Goal: Task Accomplishment & Management: Use online tool/utility

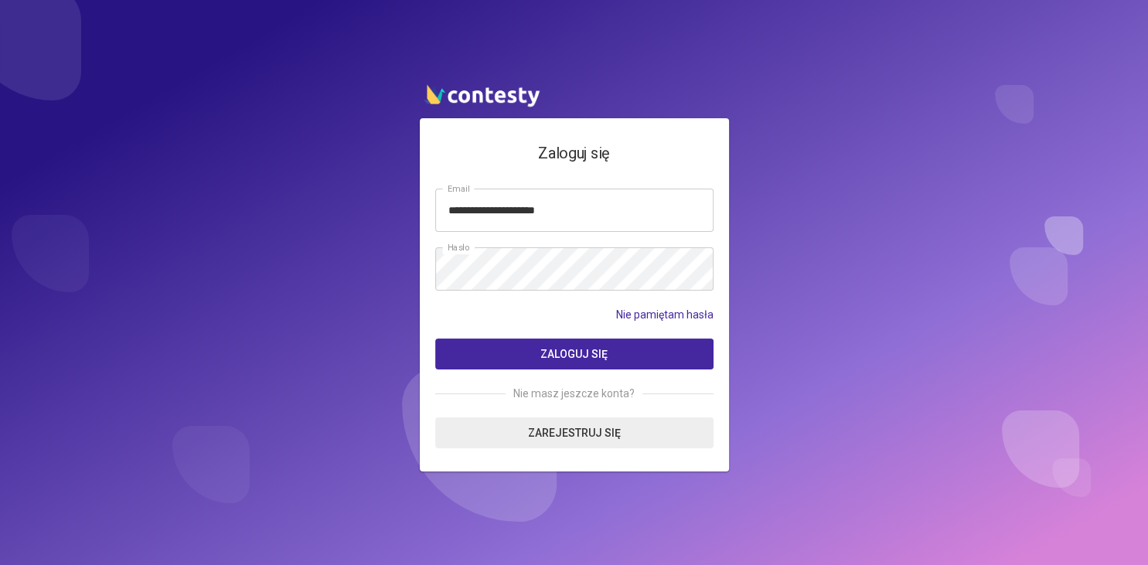
type input "**********"
click at [529, 360] on button "Zaloguj się" at bounding box center [574, 354] width 278 height 31
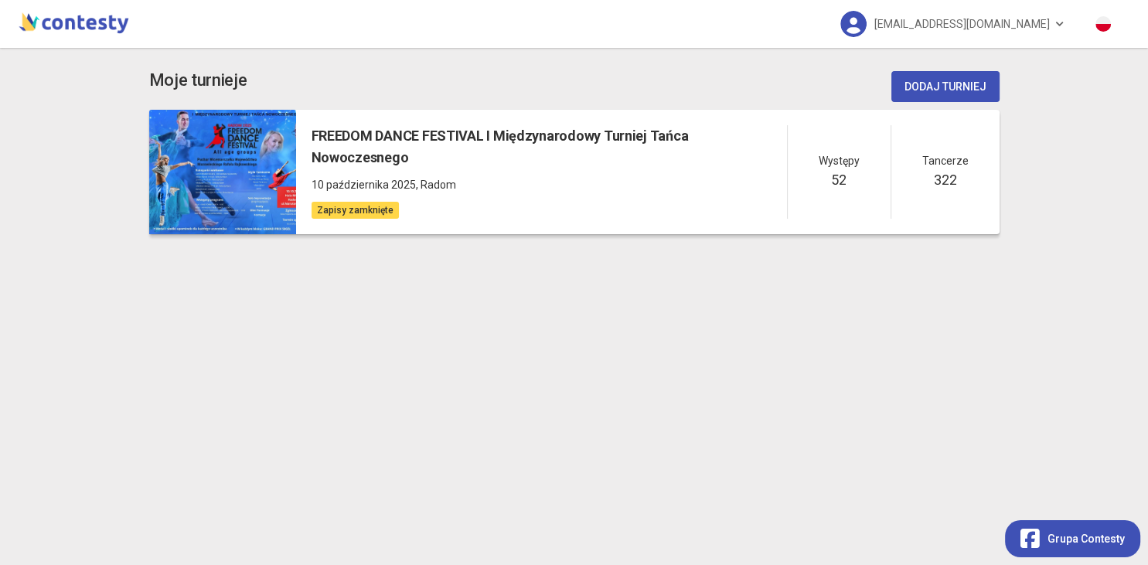
click at [401, 179] on span "10 października 2025" at bounding box center [364, 185] width 104 height 12
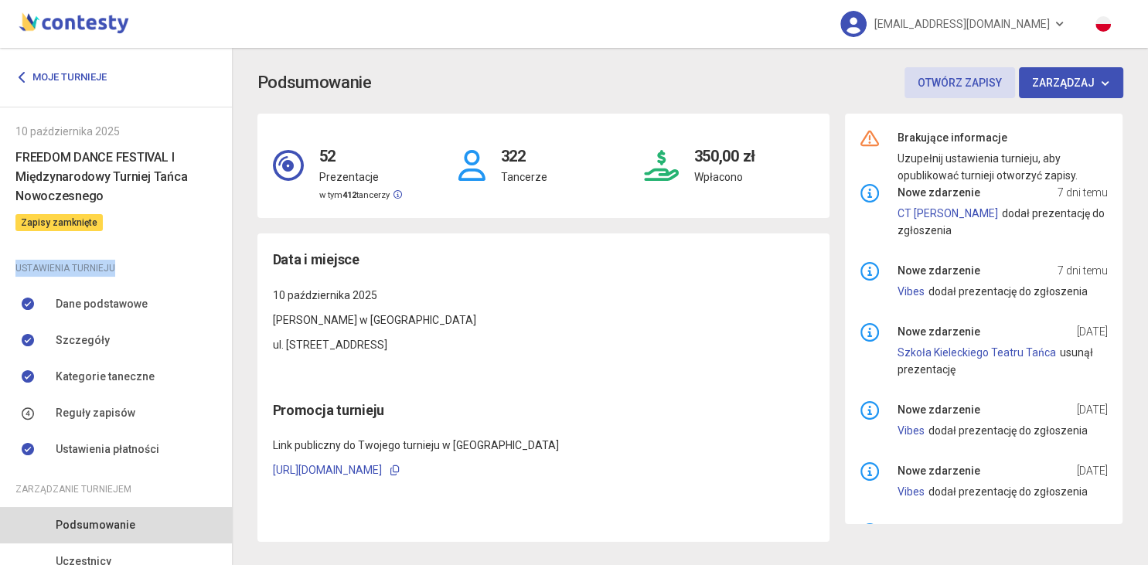
drag, startPoint x: 221, startPoint y: 218, endPoint x: 224, endPoint y: 256, distance: 38.0
click at [224, 256] on div "Moje turnieje [DATE] FREEDOM DANCE FESTIVAL I Międzynarodowy Turniej Tańca Nowo…" at bounding box center [116, 306] width 232 height 517
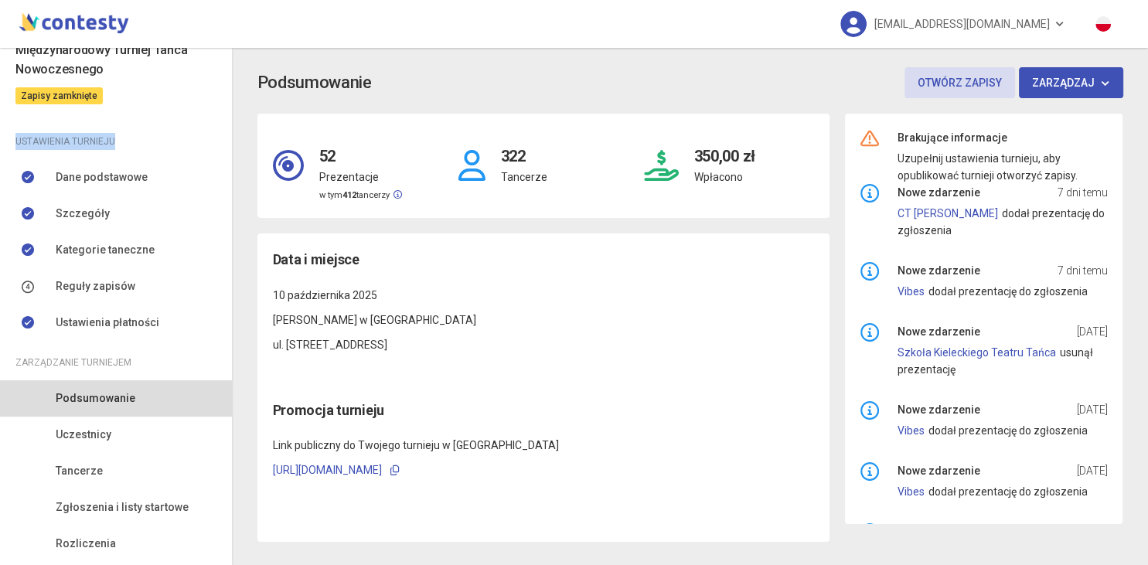
scroll to position [169, 0]
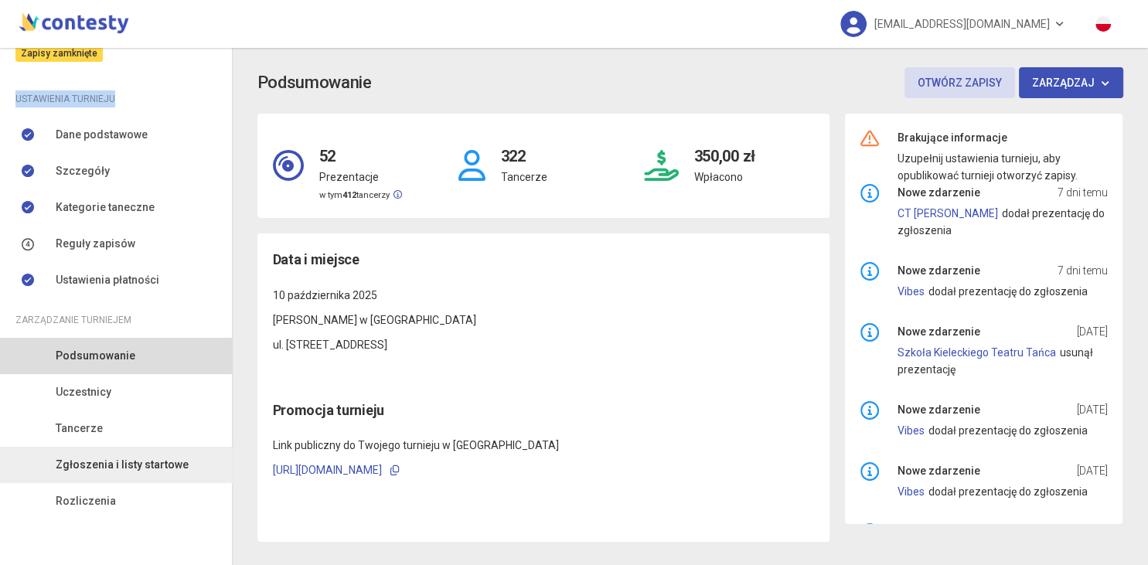
click at [152, 465] on span "Zgłoszenia i listy startowe" at bounding box center [122, 464] width 133 height 17
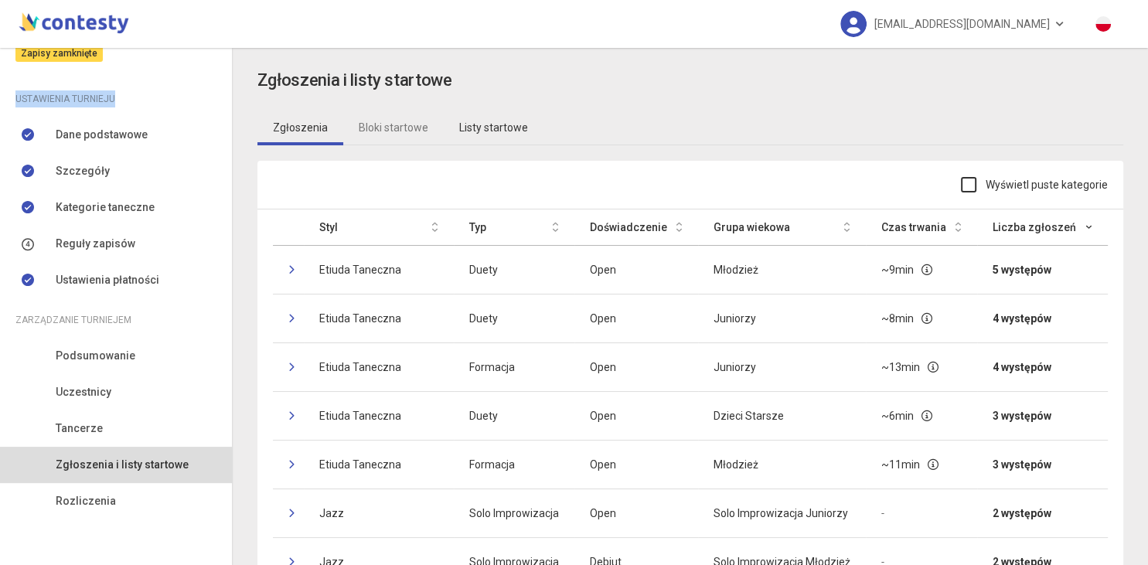
click at [481, 125] on link "Listy startowe" at bounding box center [494, 128] width 100 height 36
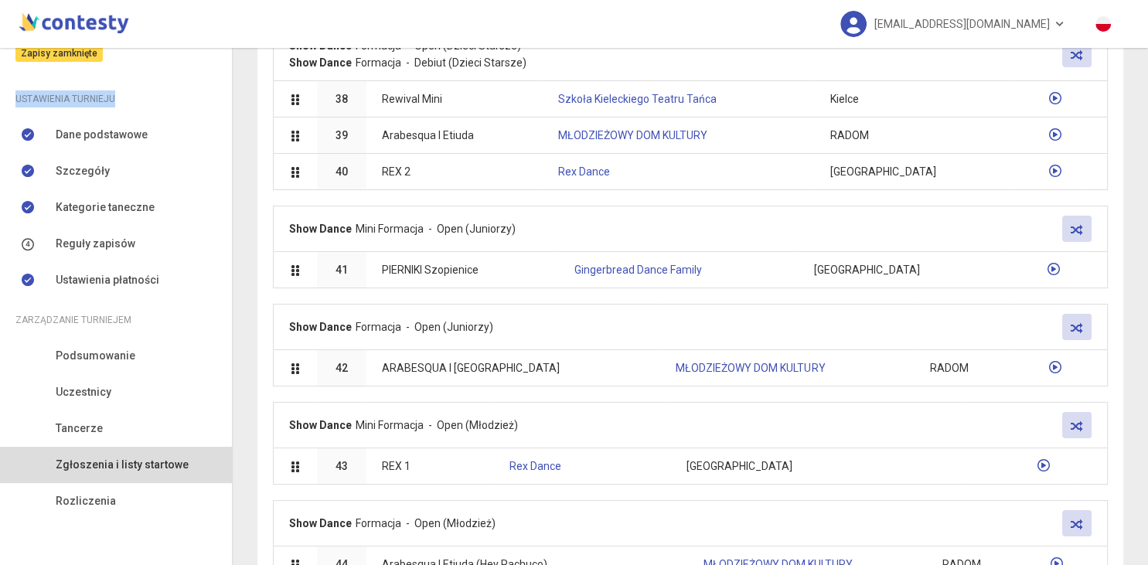
scroll to position [2833, 0]
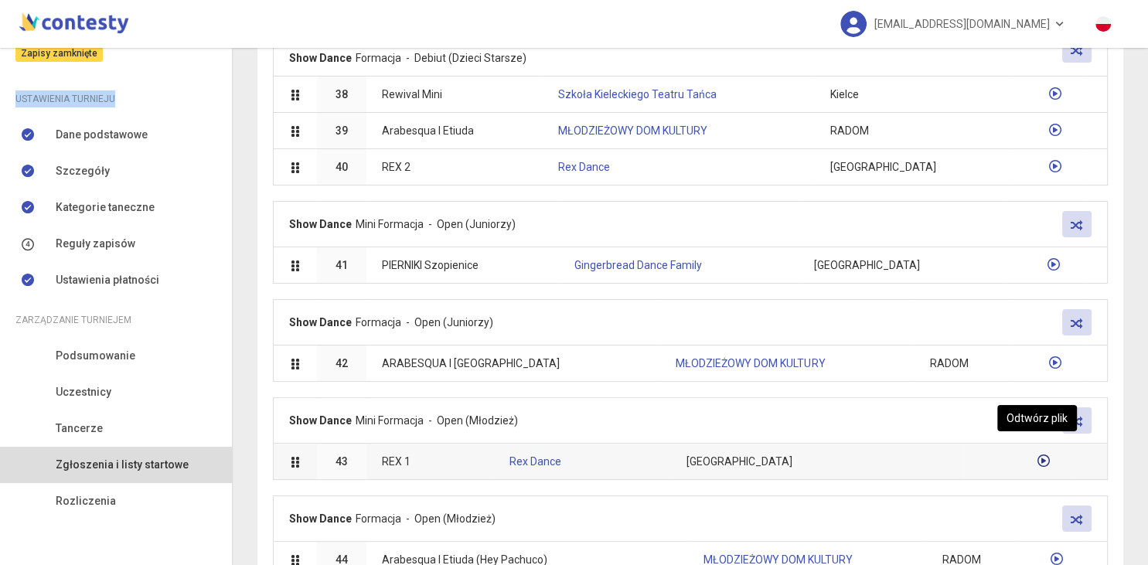
click at [1037, 455] on icon at bounding box center [1043, 461] width 12 height 12
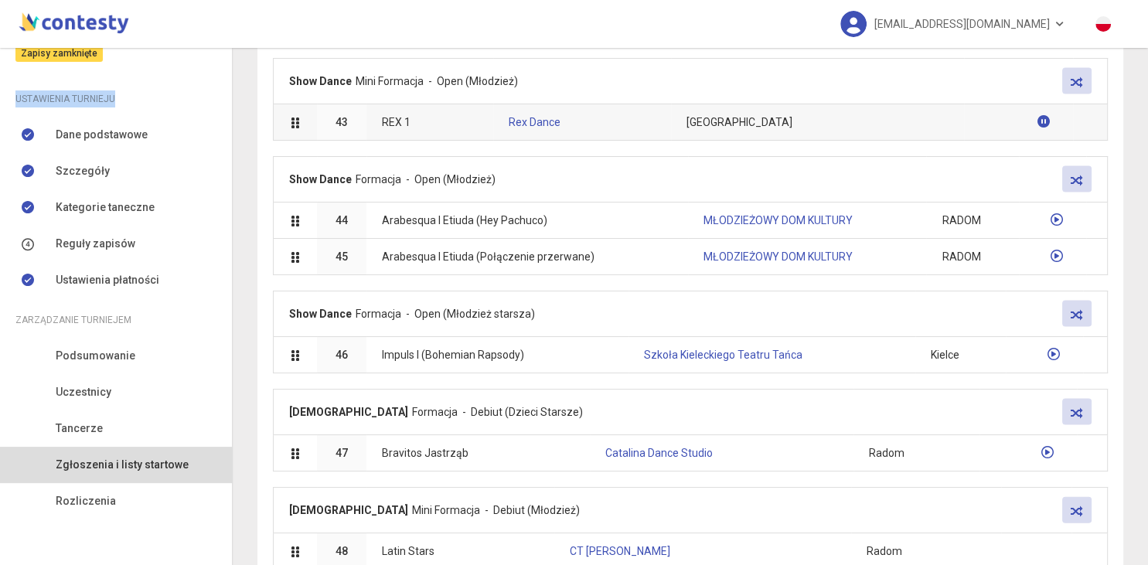
scroll to position [3167, 0]
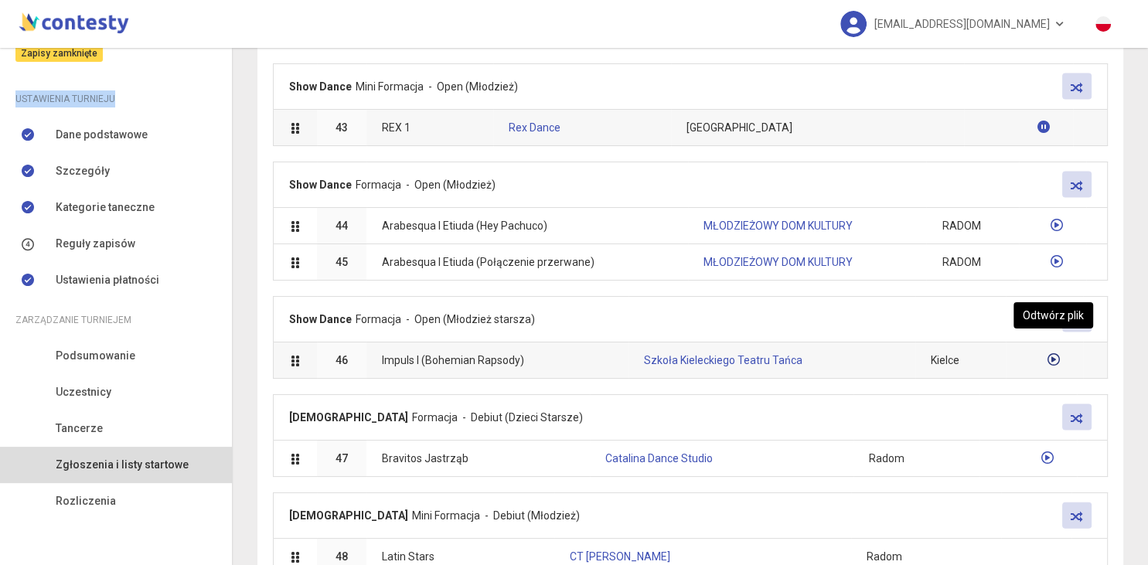
click at [1057, 353] on icon at bounding box center [1053, 359] width 12 height 12
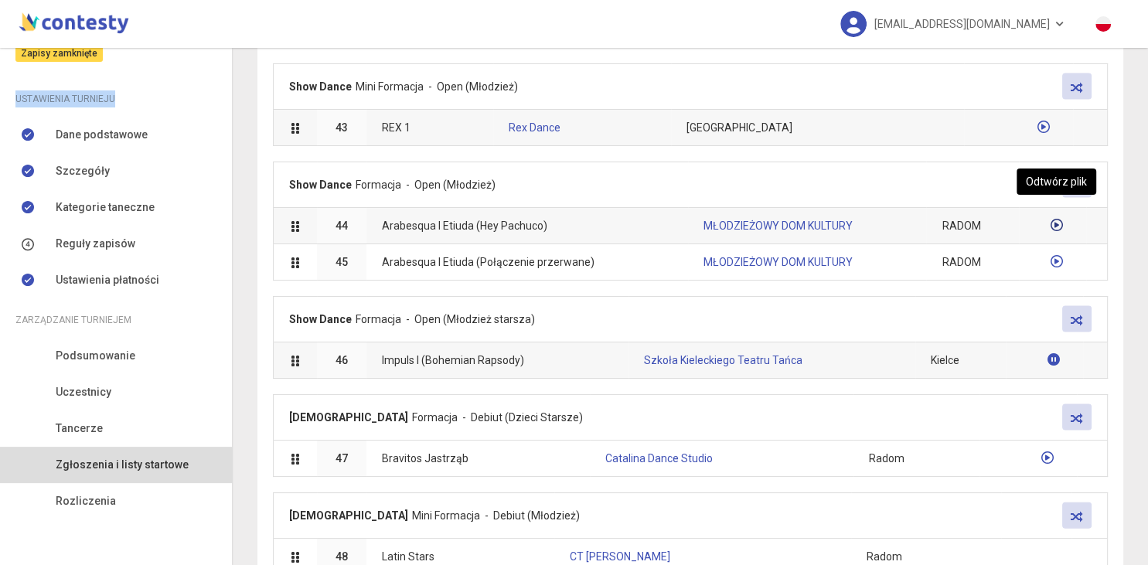
click at [1057, 219] on icon at bounding box center [1056, 225] width 12 height 12
click at [1057, 255] on icon at bounding box center [1056, 261] width 12 height 12
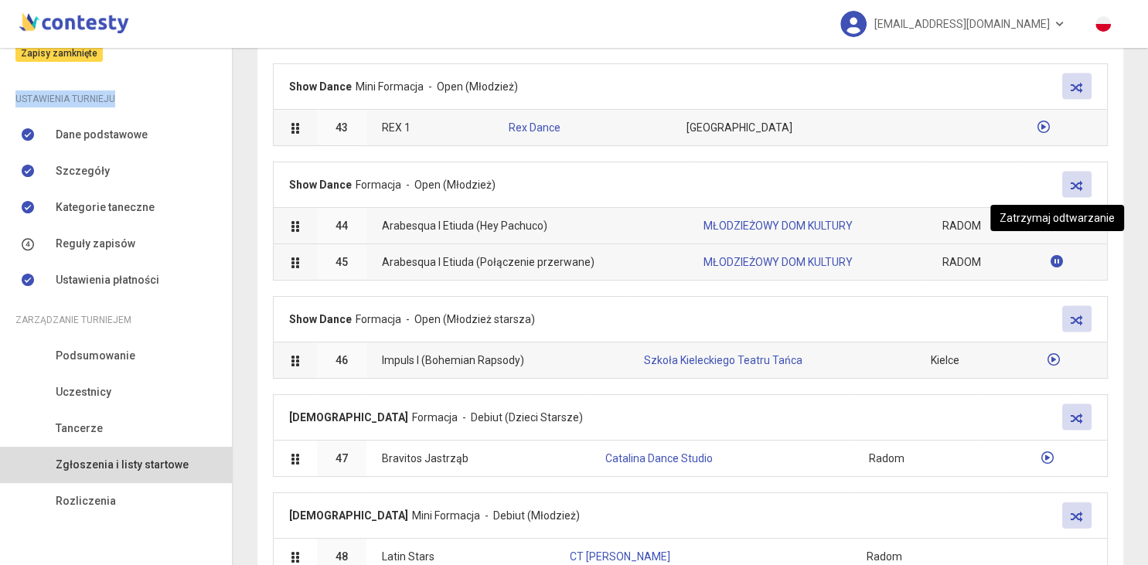
click at [1057, 254] on icon at bounding box center [1056, 261] width 15 height 15
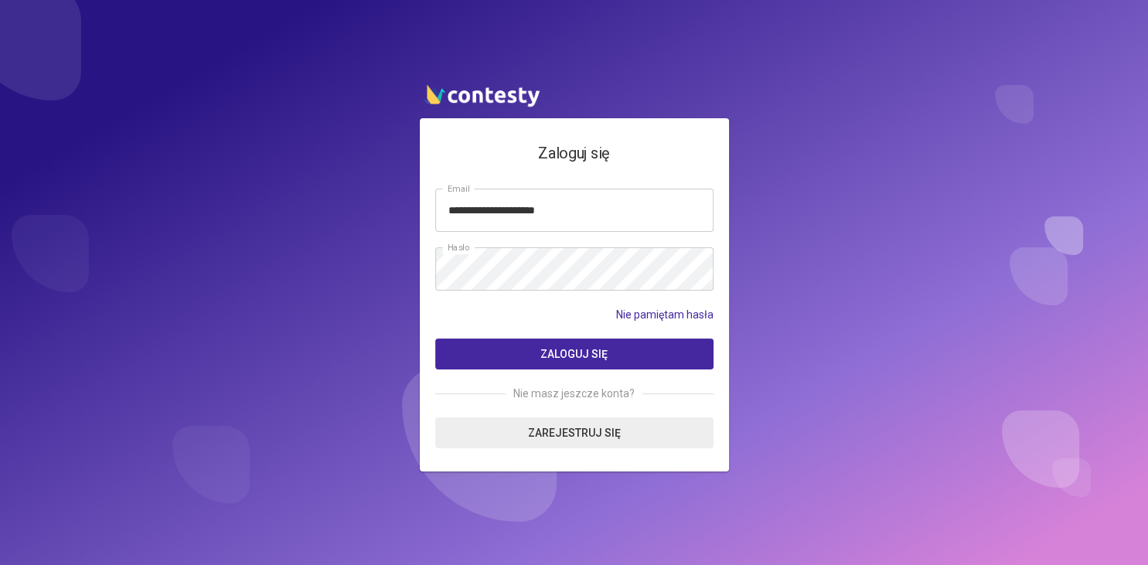
type input "**********"
click at [492, 358] on button "Zaloguj się" at bounding box center [574, 354] width 278 height 31
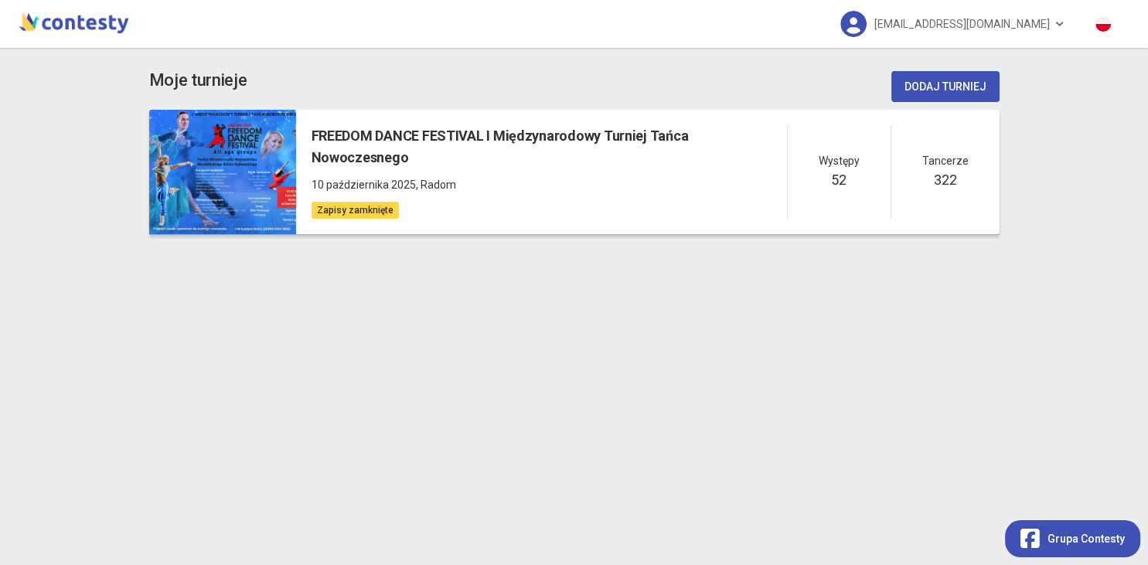
click at [266, 143] on div at bounding box center [222, 172] width 147 height 125
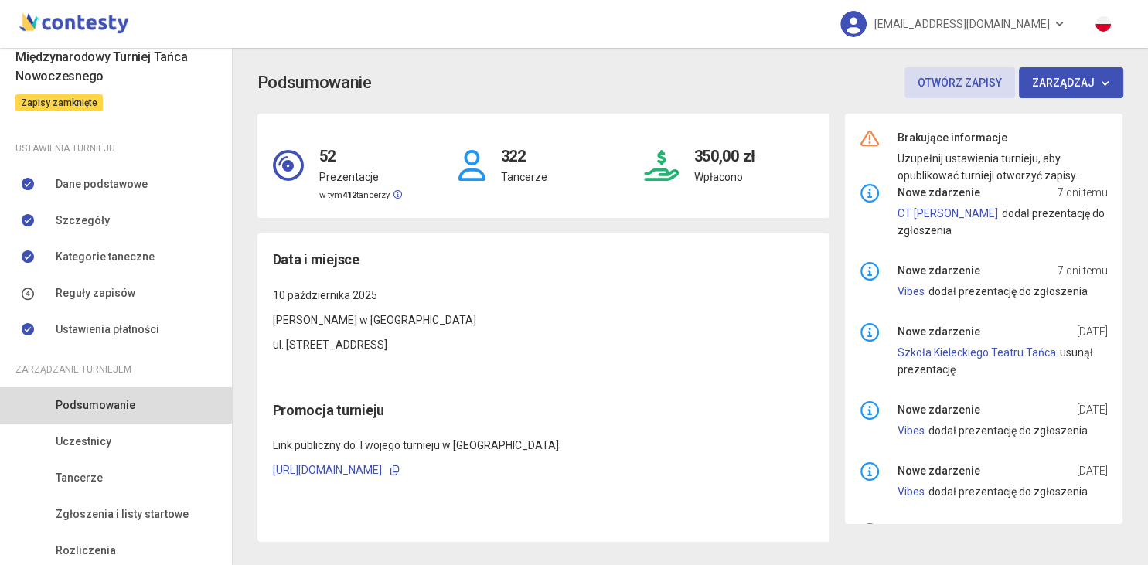
scroll to position [169, 0]
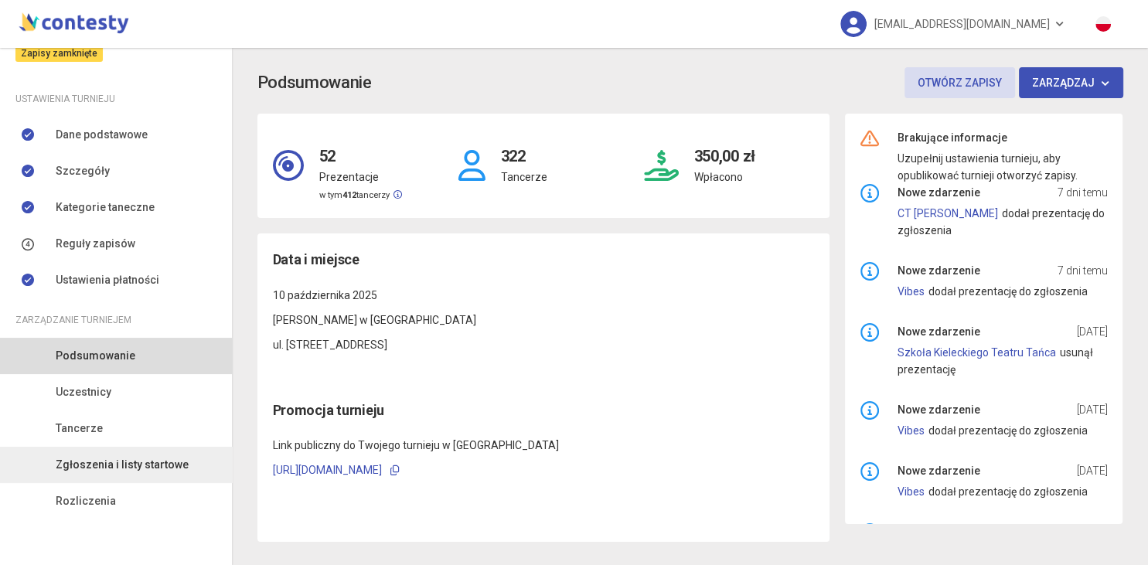
click at [156, 462] on span "Zgłoszenia i listy startowe" at bounding box center [122, 464] width 133 height 17
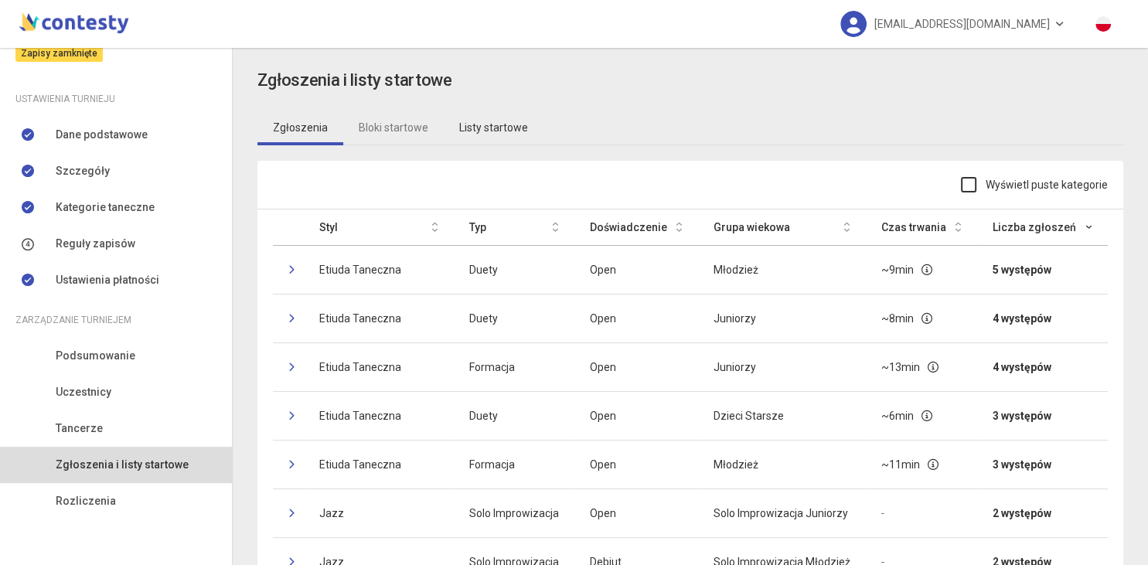
click at [509, 132] on link "Listy startowe" at bounding box center [494, 128] width 100 height 36
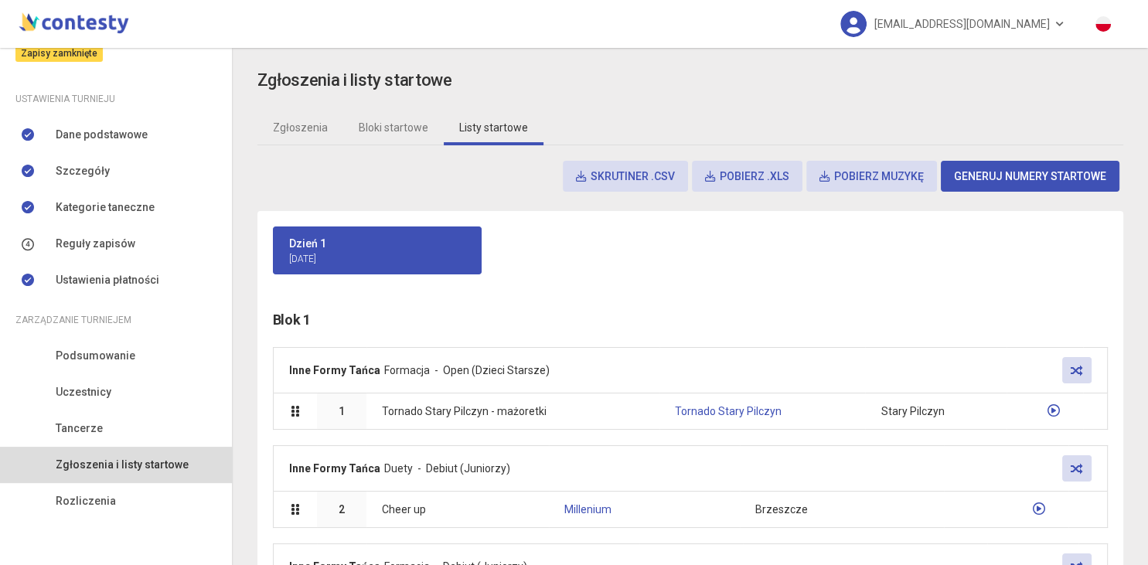
click at [901, 173] on span "Pobierz muzykę" at bounding box center [871, 176] width 104 height 12
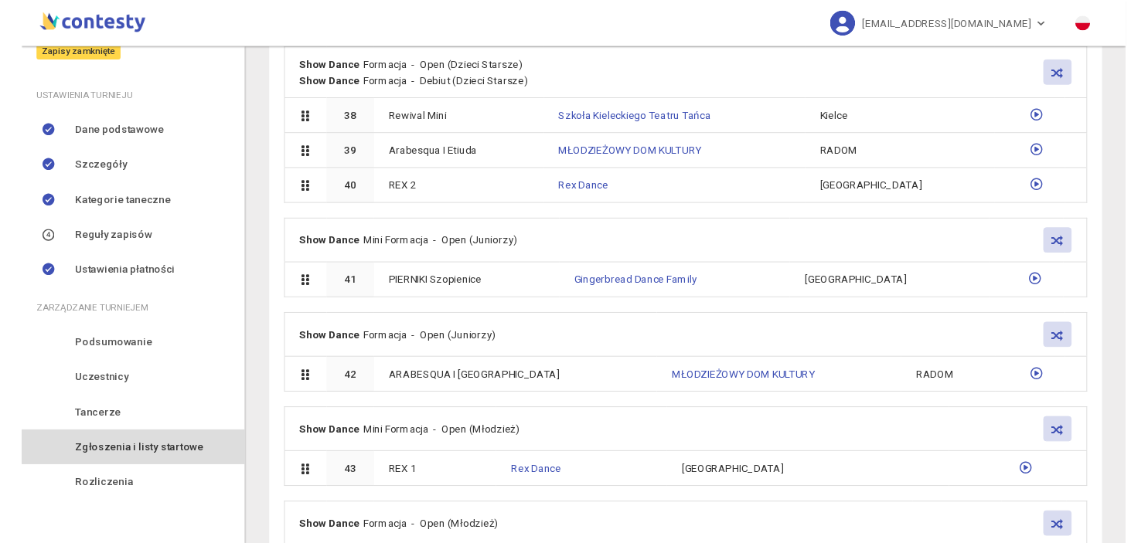
scroll to position [3543, 0]
